Goal: Find specific page/section: Find specific page/section

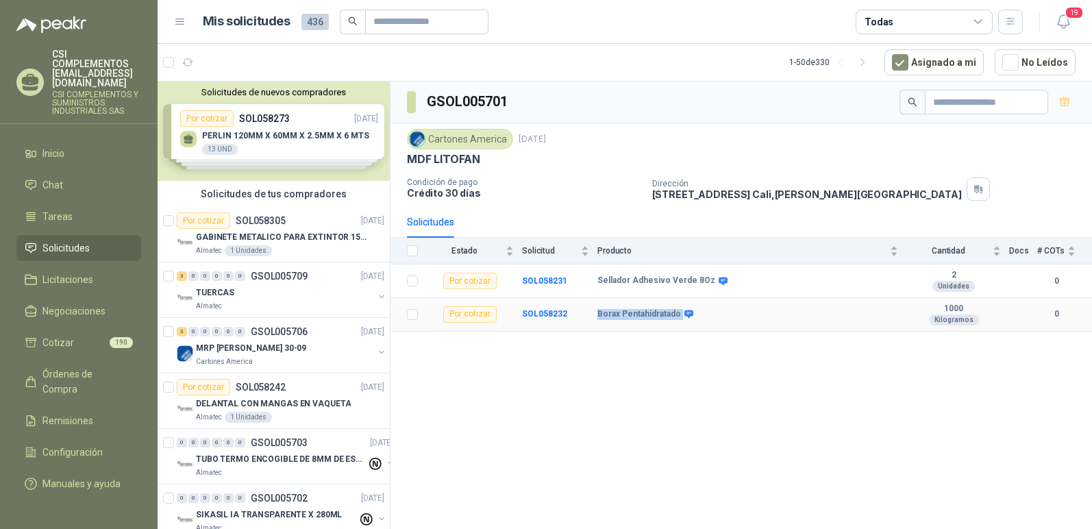
scroll to position [342, 0]
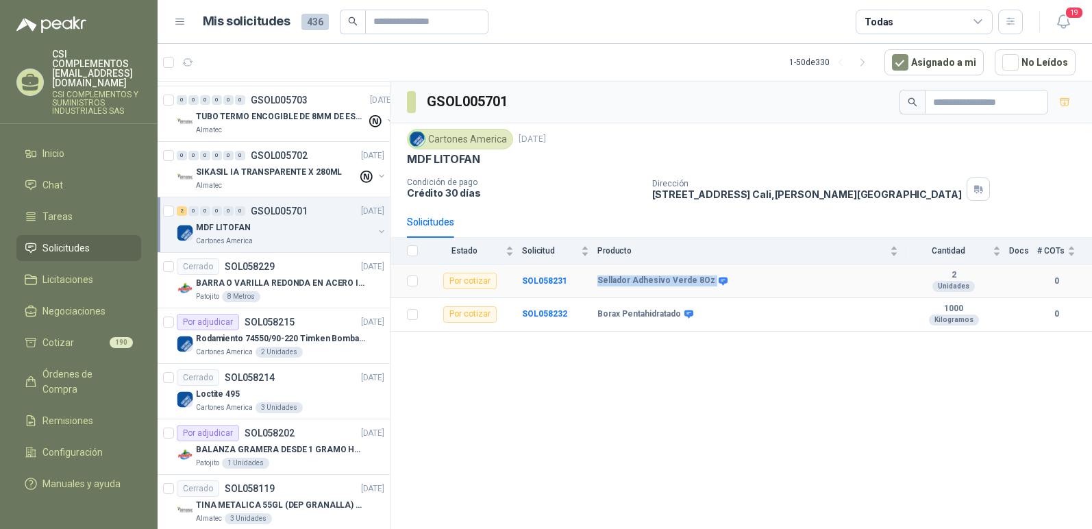
drag, startPoint x: 599, startPoint y: 277, endPoint x: 725, endPoint y: 281, distance: 126.8
click at [725, 281] on div "Sellador Adhesivo Verde 8Oz" at bounding box center [747, 280] width 301 height 11
copy div "Sellador Adhesivo Verde 8Oz"
drag, startPoint x: 598, startPoint y: 312, endPoint x: 680, endPoint y: 303, distance: 82.7
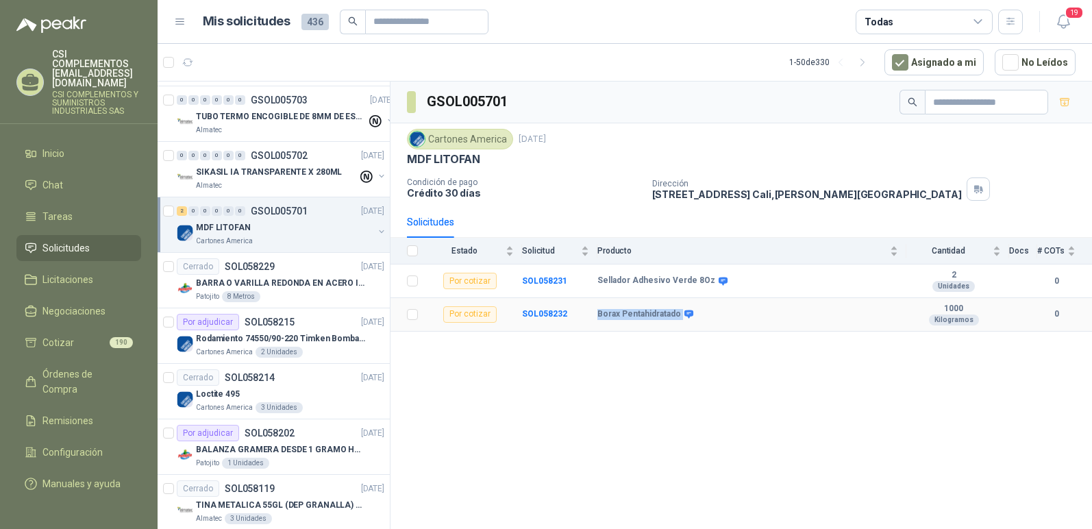
click at [680, 303] on td "Borax Pentahidratado" at bounding box center [751, 315] width 309 height 34
click at [728, 399] on div "GSOL005701 Cartones America [DATE] MDF LITOFAN Condición de pago Crédito 30 día…" at bounding box center [740, 308] width 701 height 452
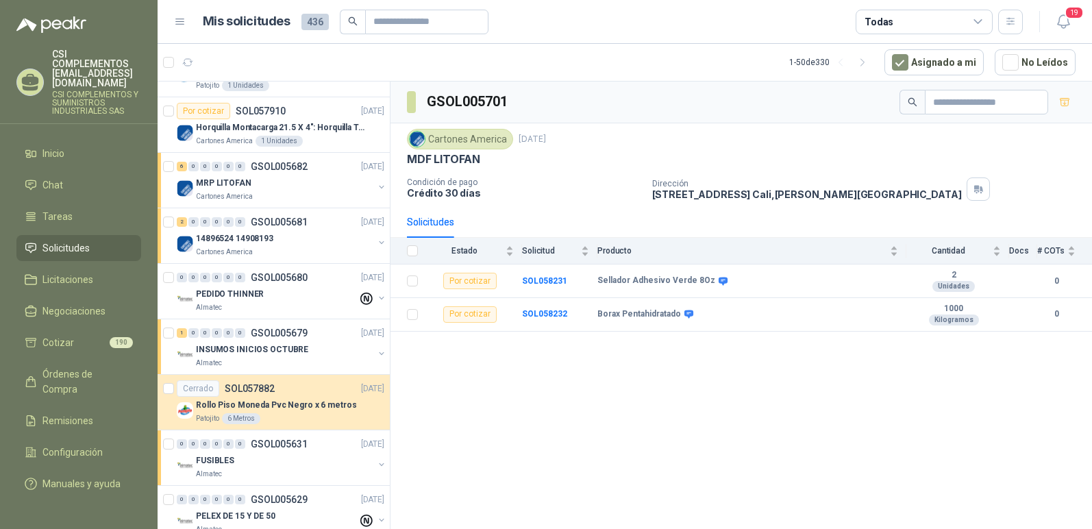
scroll to position [890, 0]
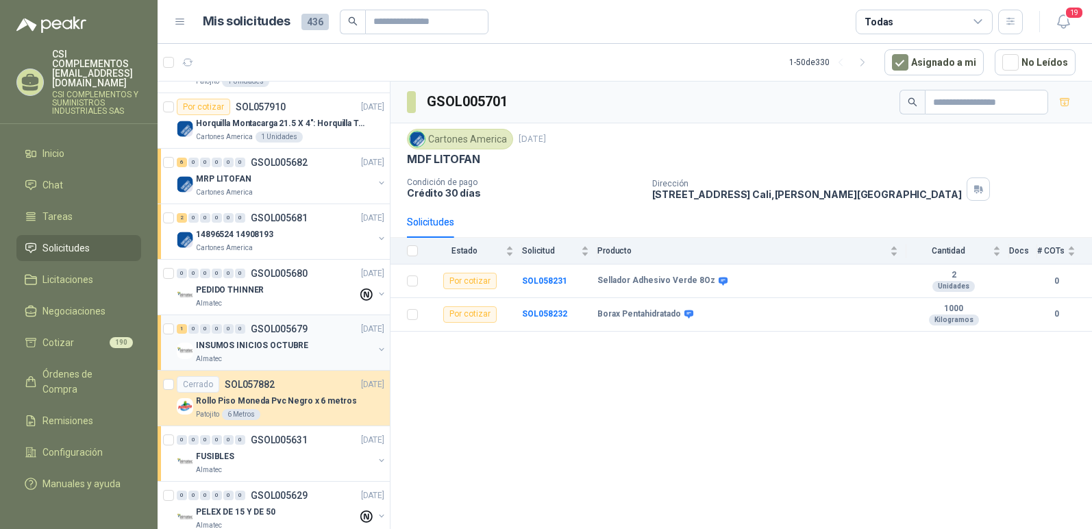
click at [260, 342] on p "INSUMOS INICIOS OCTUBRE" at bounding box center [252, 345] width 112 height 13
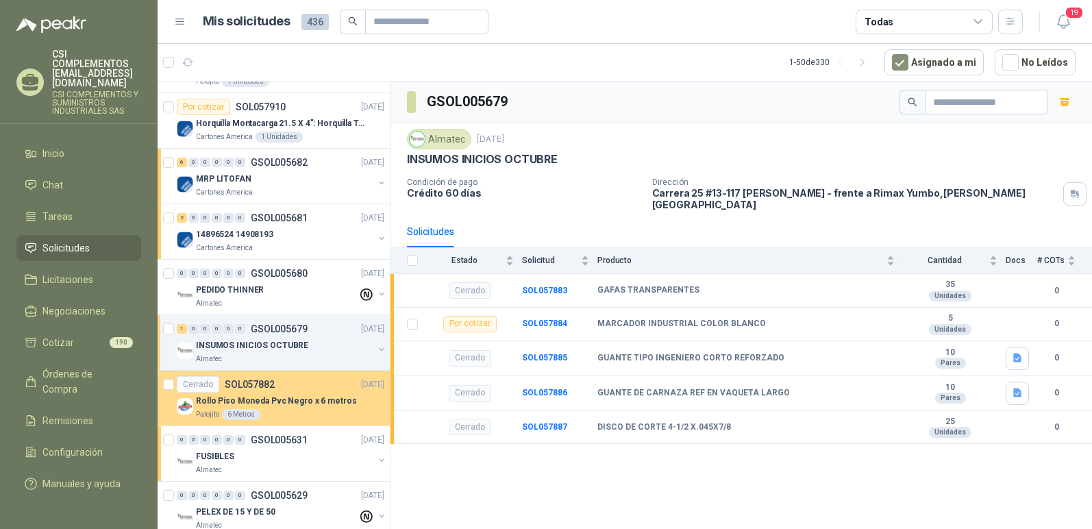
click at [325, 403] on p "Rollo Piso Moneda Pvc Negro x 6 metros" at bounding box center [276, 401] width 160 height 13
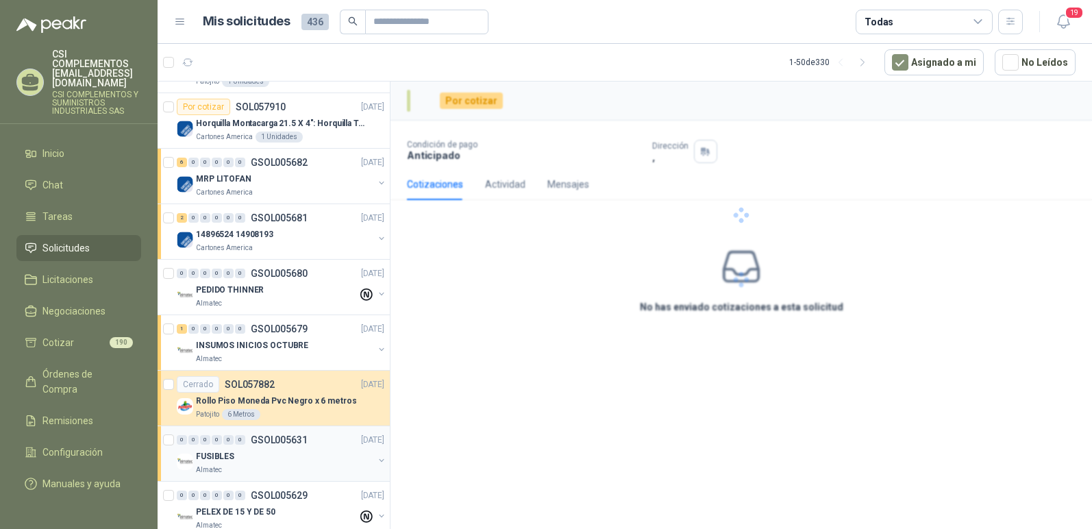
click at [335, 449] on div "FUSIBLES" at bounding box center [284, 456] width 177 height 16
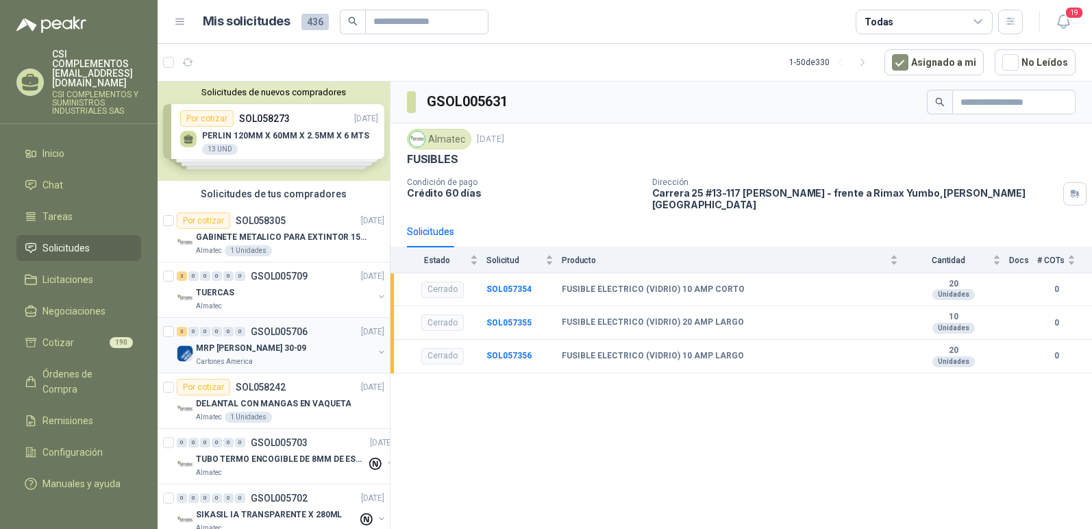
click at [288, 354] on div "MRP [PERSON_NAME] 30-09" at bounding box center [284, 348] width 177 height 16
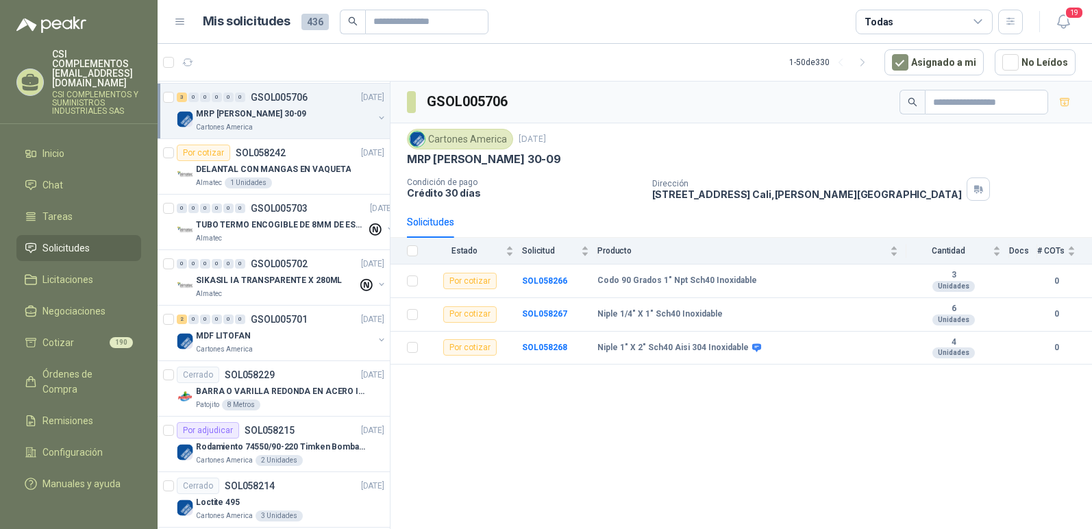
scroll to position [274, 0]
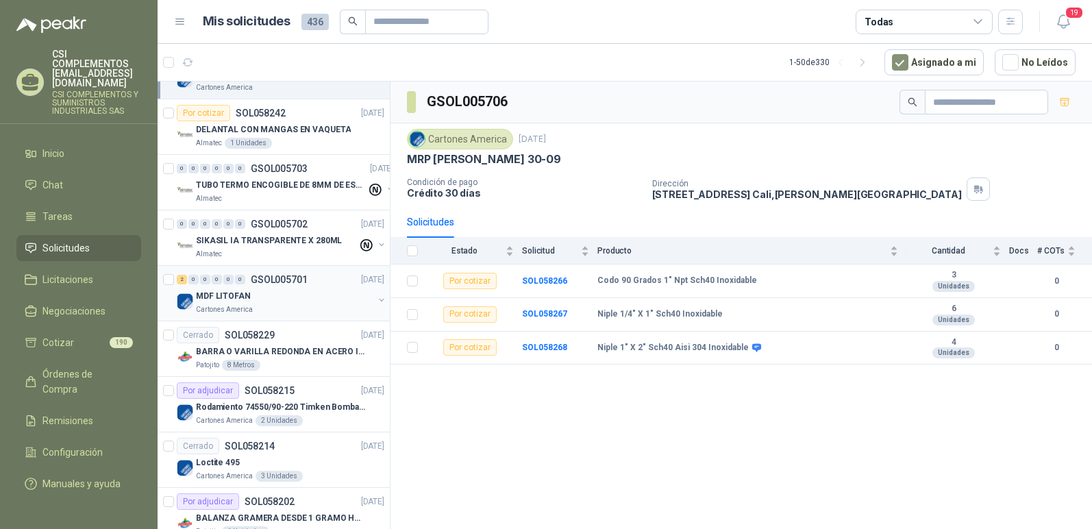
click at [268, 301] on div "MDF LITOFAN" at bounding box center [284, 296] width 177 height 16
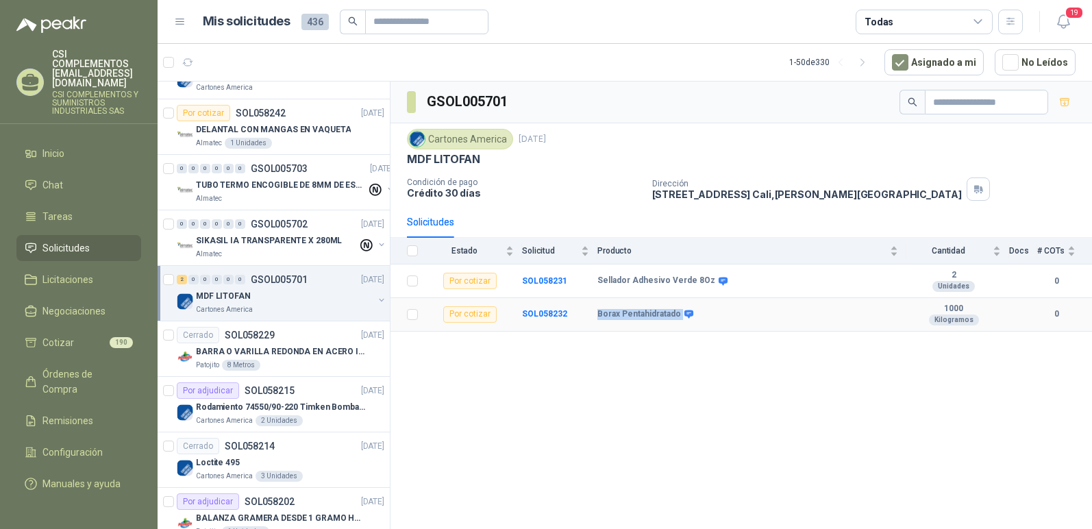
drag, startPoint x: 599, startPoint y: 313, endPoint x: 679, endPoint y: 310, distance: 79.5
click at [679, 310] on div "Borax Pentahidratado" at bounding box center [644, 314] width 94 height 11
copy div "Borax Pentahidratado"
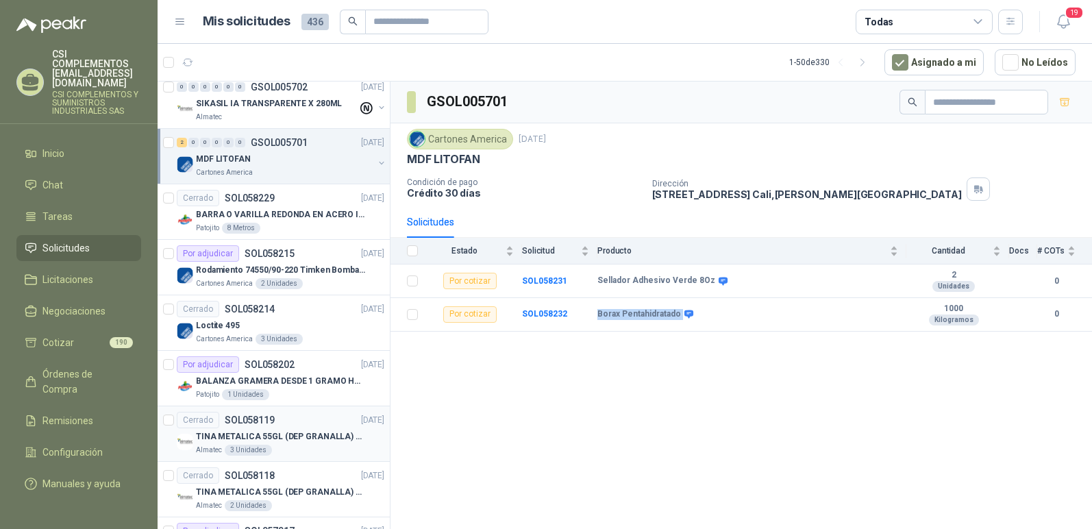
scroll to position [342, 0]
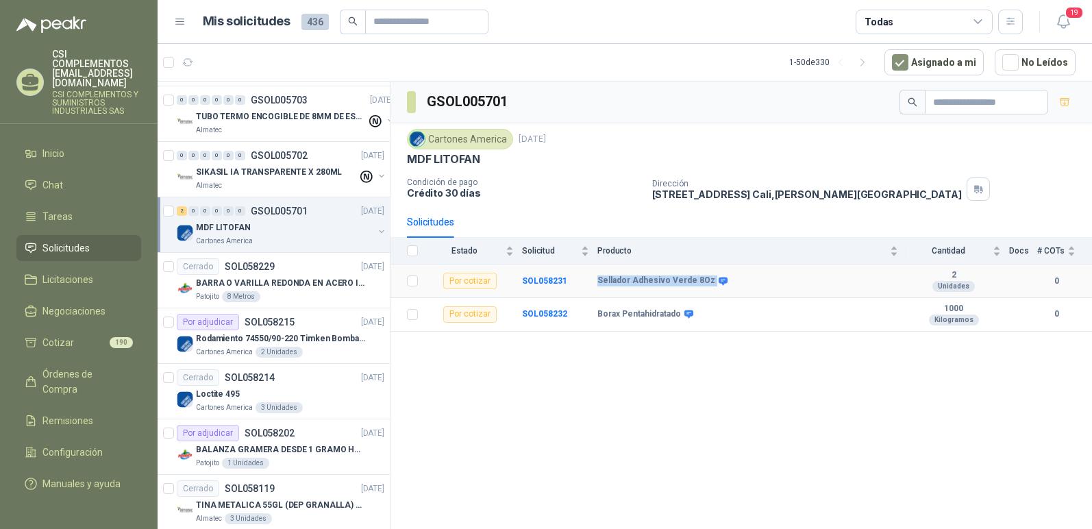
drag, startPoint x: 599, startPoint y: 280, endPoint x: 725, endPoint y: 292, distance: 125.9
click at [725, 292] on td "Sellador Adhesivo Verde 8Oz" at bounding box center [751, 281] width 309 height 34
copy div "Sellador Adhesivo Verde 8Oz"
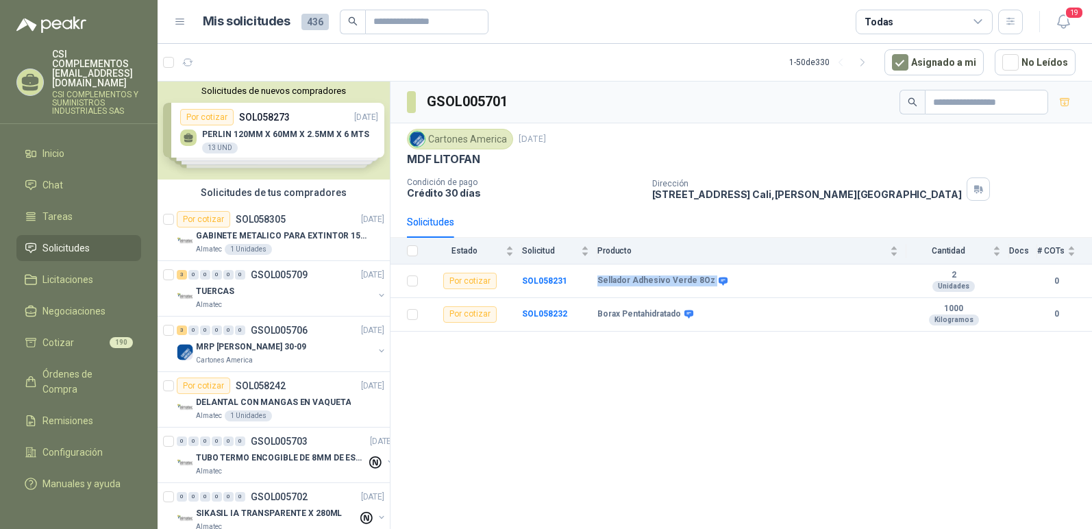
scroll to position [0, 0]
